Goal: Task Accomplishment & Management: Manage account settings

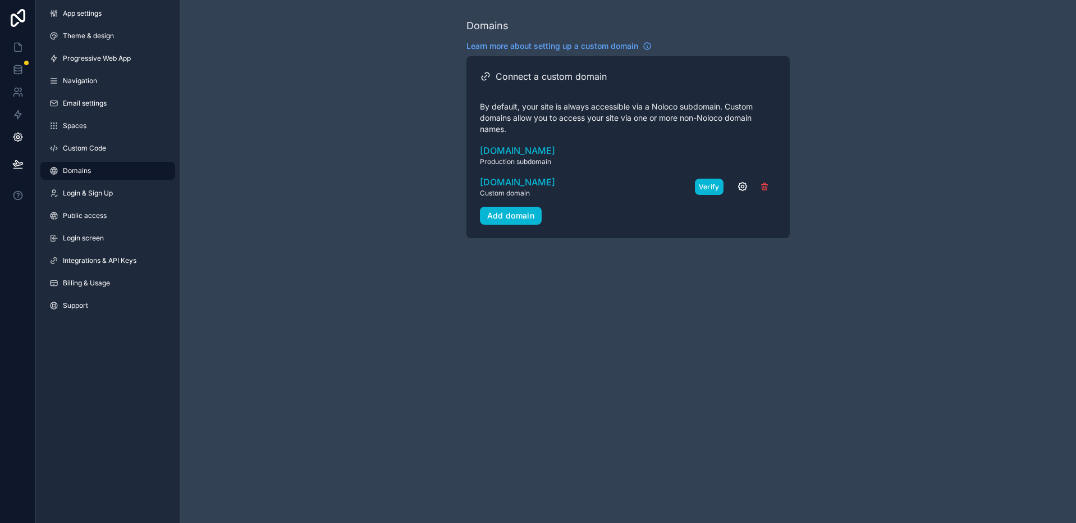
click at [710, 186] on button "Verify" at bounding box center [709, 187] width 29 height 16
click at [593, 44] on span "Learn more about setting up a custom domain" at bounding box center [553, 45] width 172 height 11
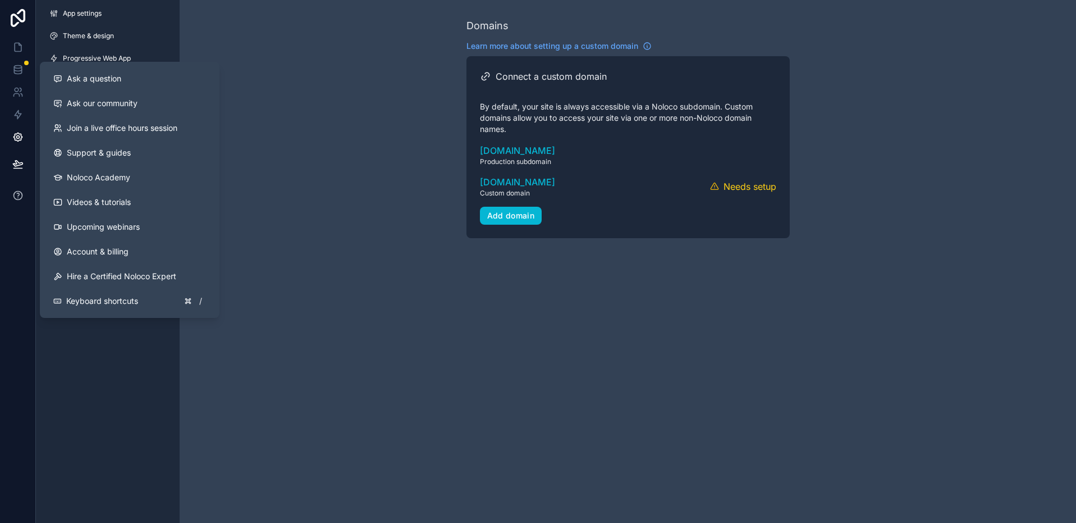
click at [19, 198] on icon at bounding box center [17, 195] width 11 height 11
click at [106, 76] on span "Ask a question" at bounding box center [94, 78] width 54 height 11
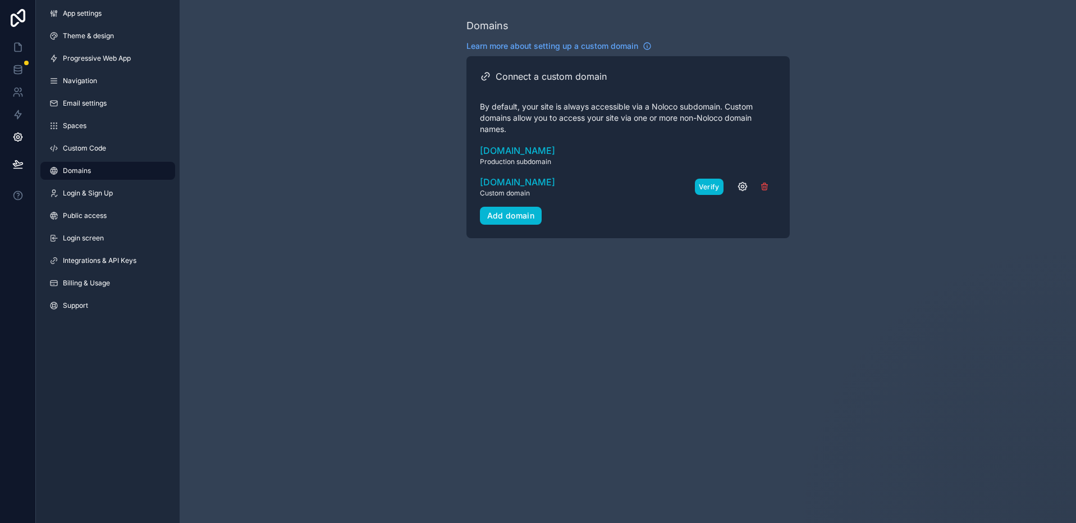
click at [713, 187] on button "Verify" at bounding box center [709, 187] width 29 height 16
